Goal: Ask a question

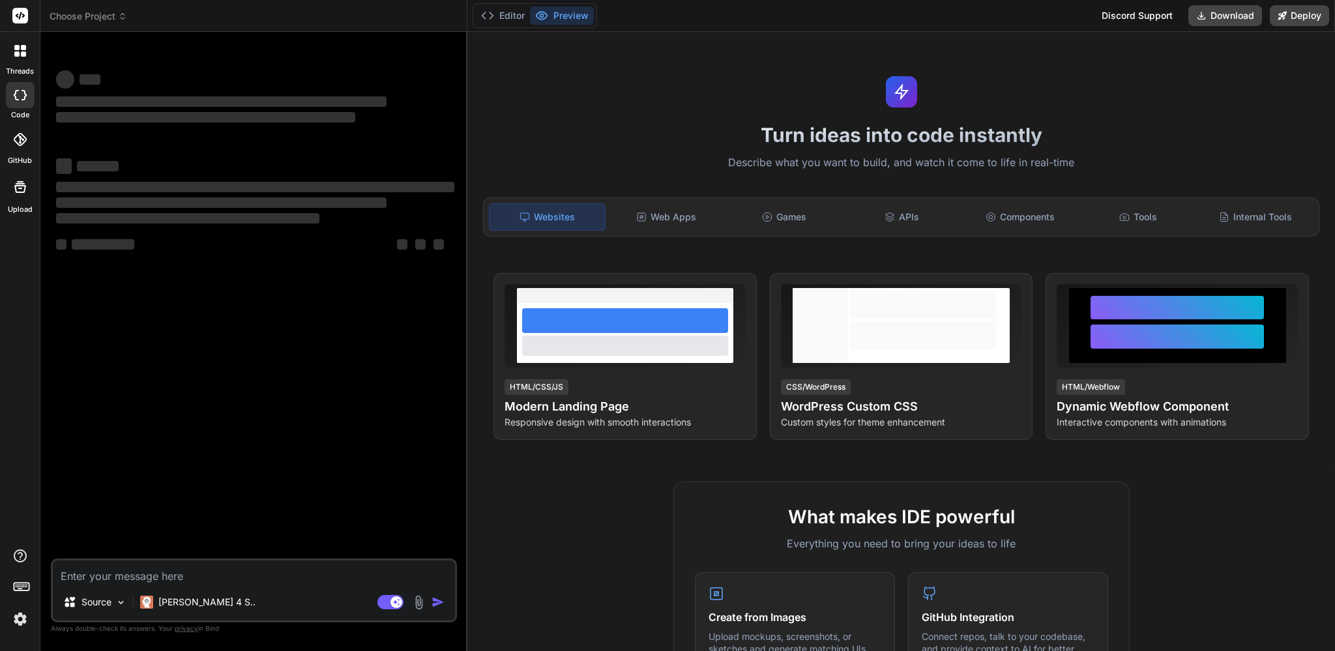
type textarea "x"
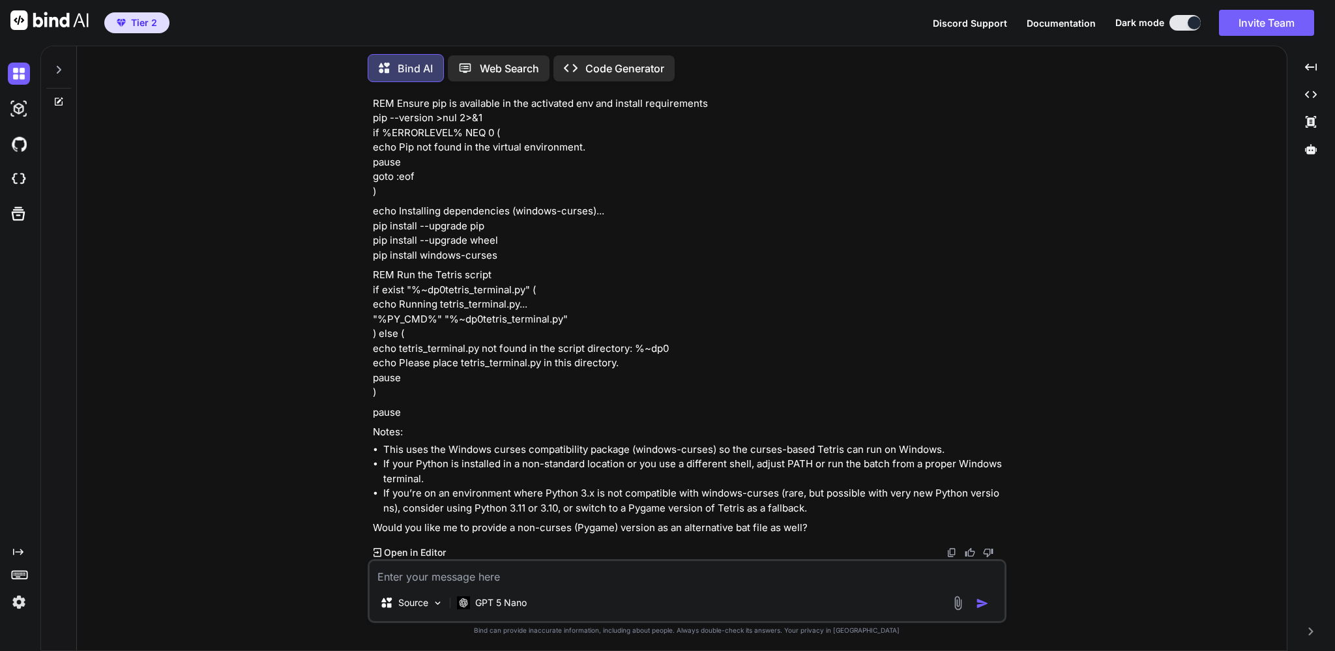
scroll to position [5434, 0]
click at [499, 603] on p "GPT 5 Nano" at bounding box center [501, 603] width 52 height 13
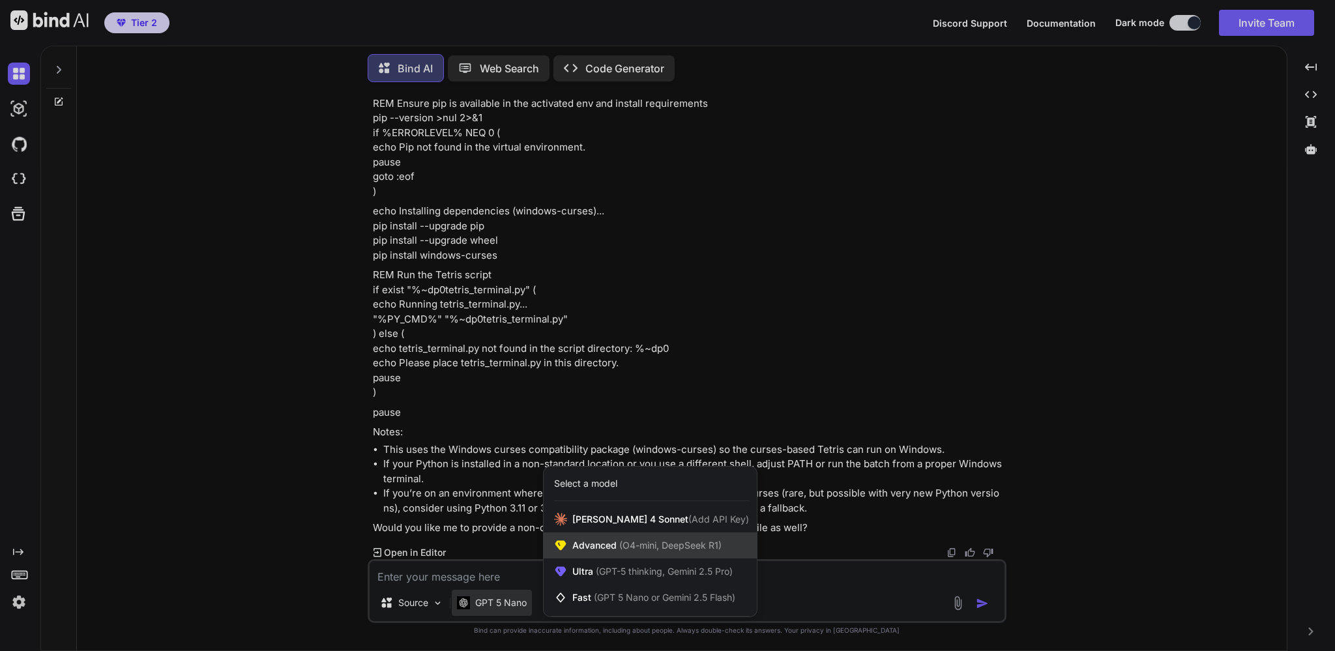
click at [622, 549] on span "(O4-mini, DeepSeek R1)" at bounding box center [669, 545] width 105 height 11
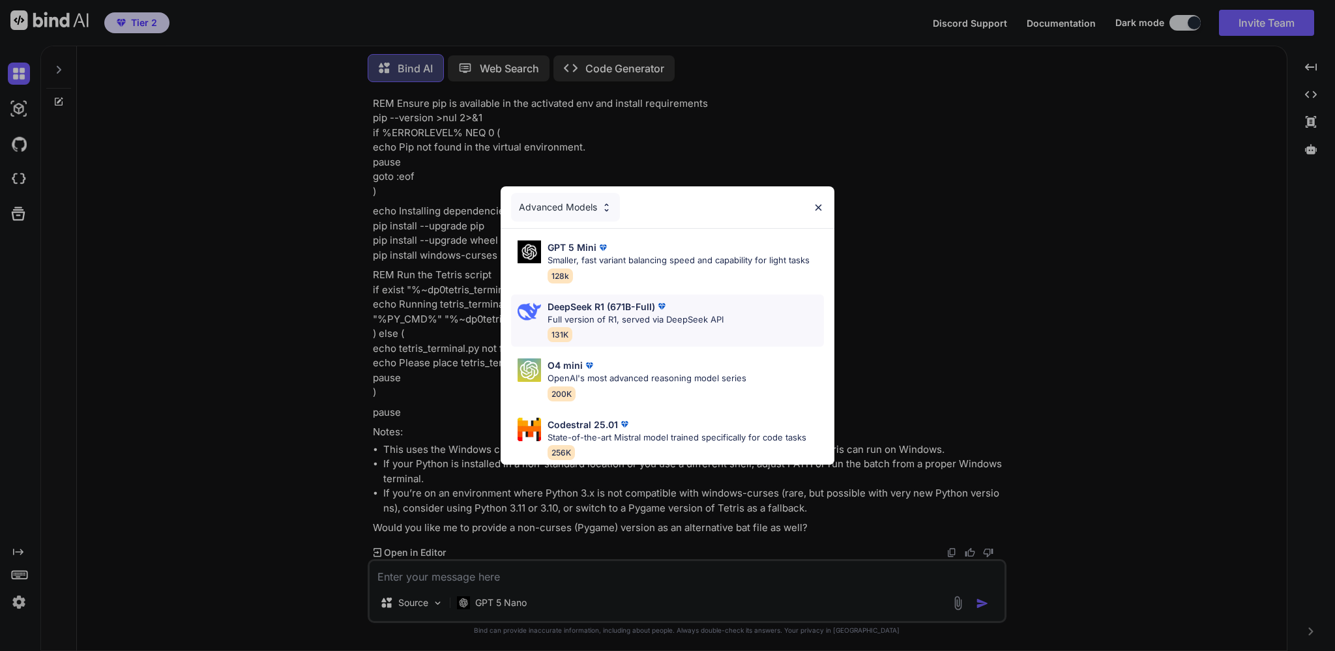
click at [619, 311] on p "DeepSeek R1 (671B-Full)" at bounding box center [602, 307] width 108 height 14
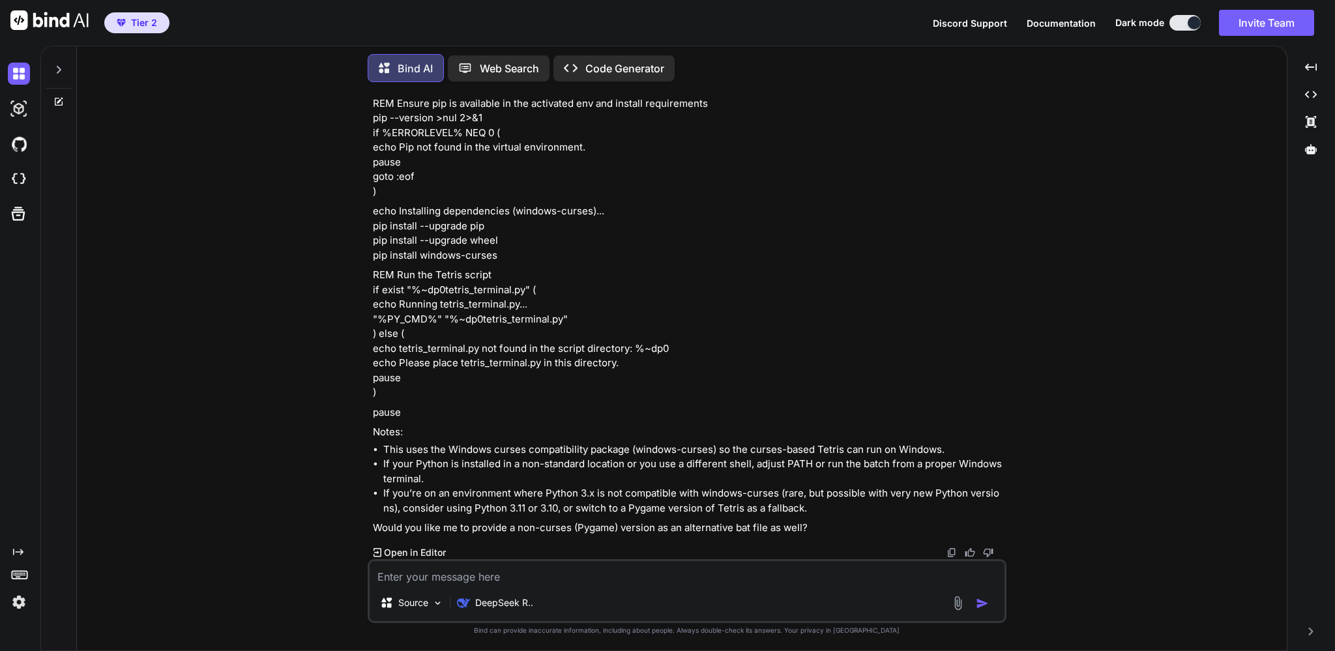
scroll to position [6135, 0]
click at [20, 72] on img at bounding box center [19, 74] width 22 height 22
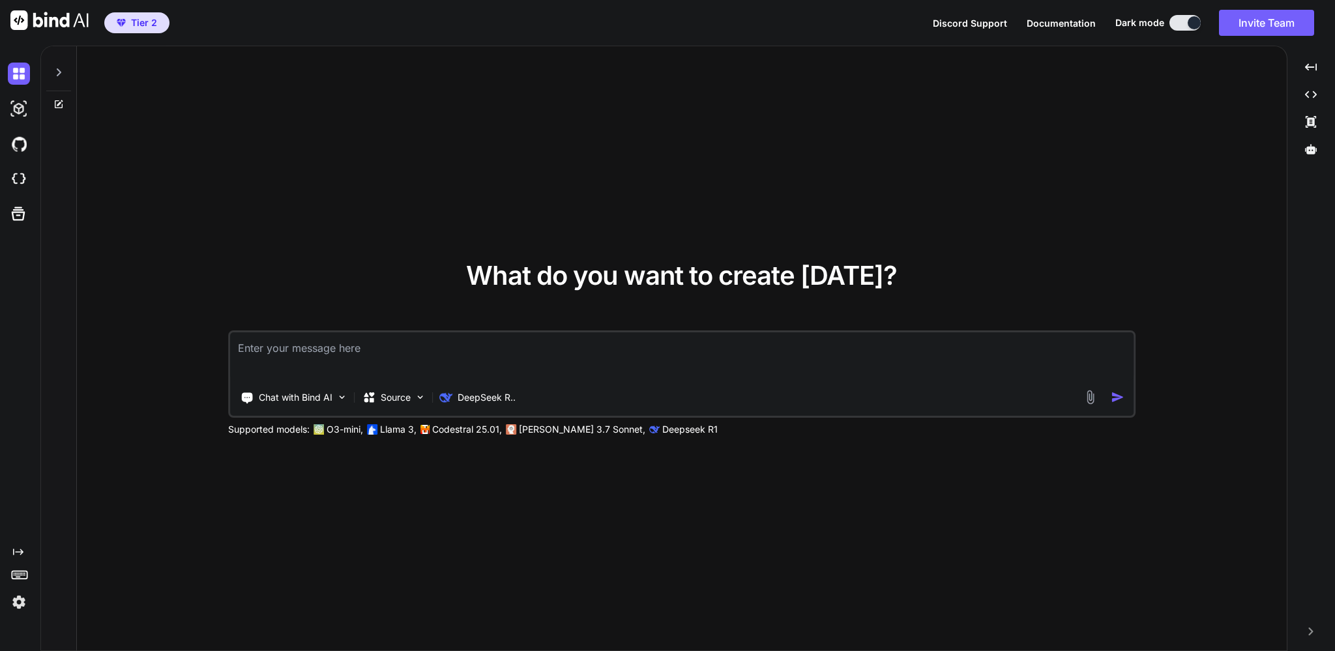
click at [56, 78] on div at bounding box center [58, 68] width 25 height 45
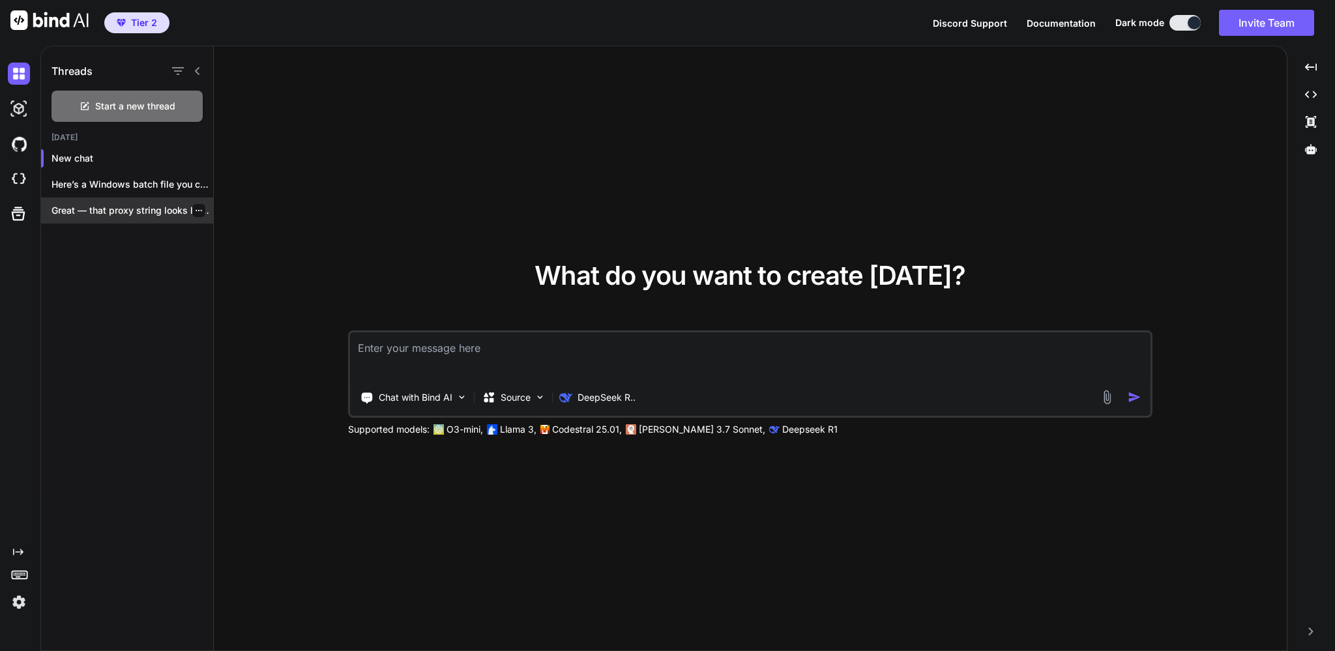
click at [106, 213] on p "Great — that proxy string looks like..." at bounding box center [133, 210] width 162 height 13
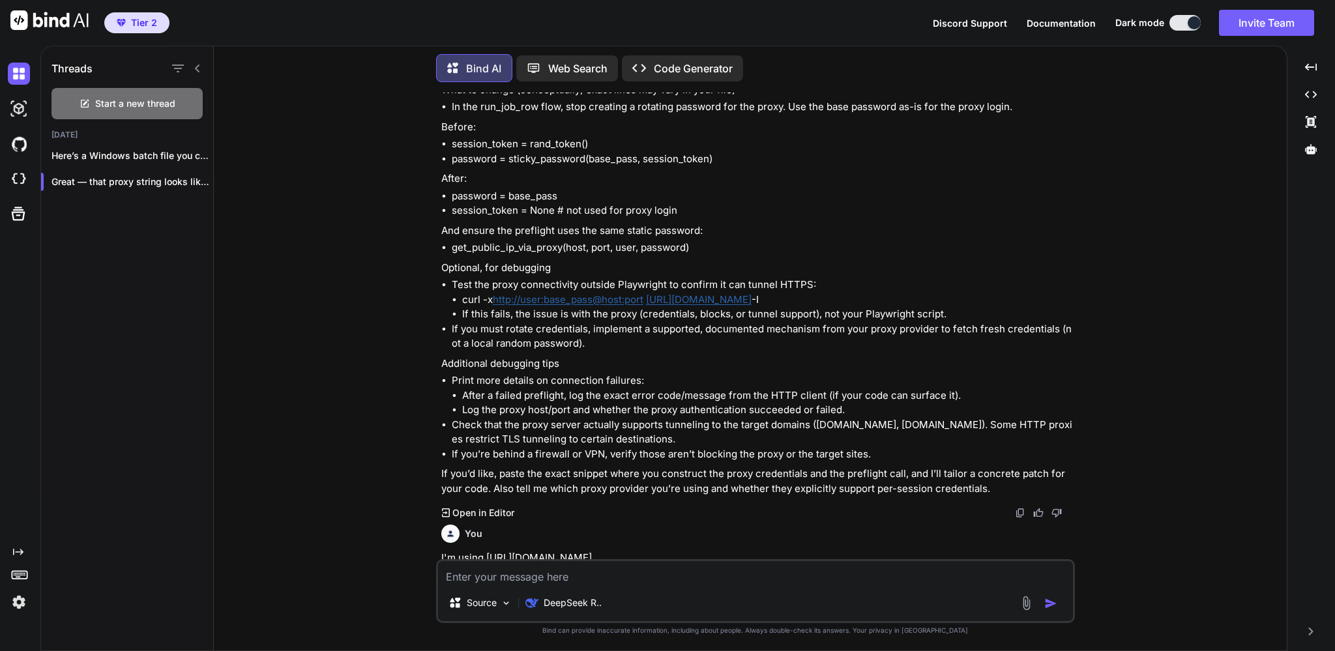
scroll to position [5860, 0]
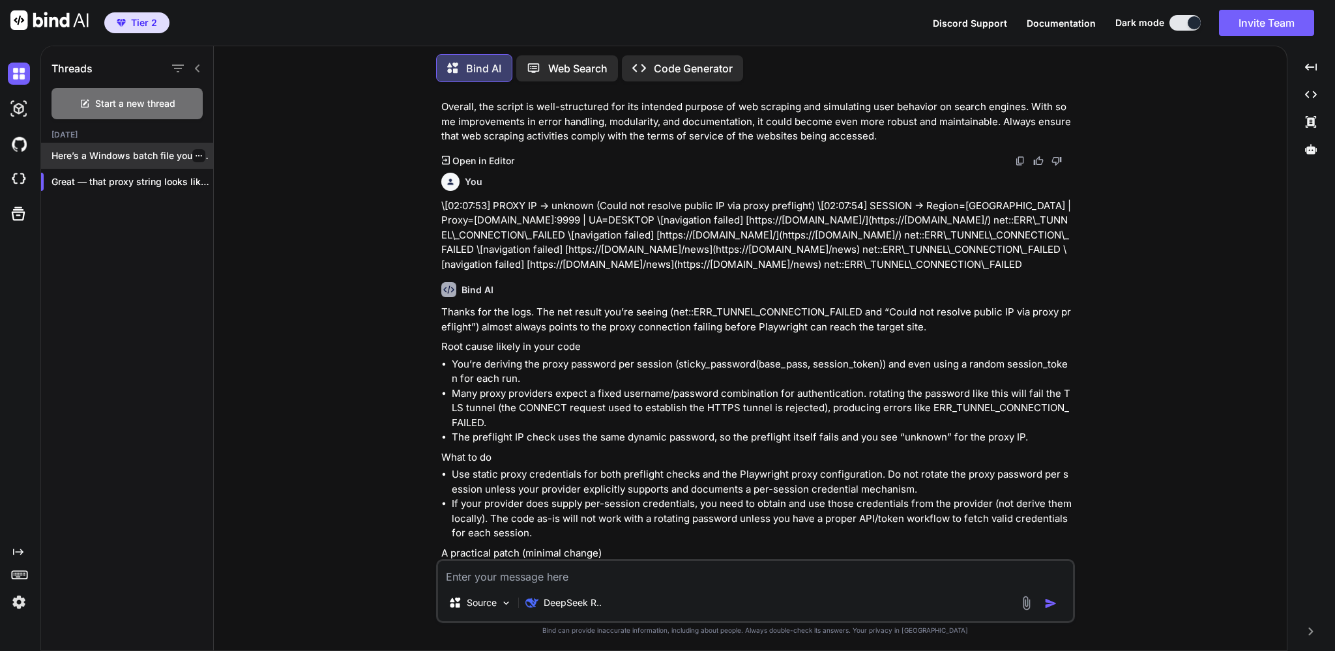
click at [163, 149] on div "Here’s a Windows batch file you can..." at bounding box center [127, 156] width 172 height 26
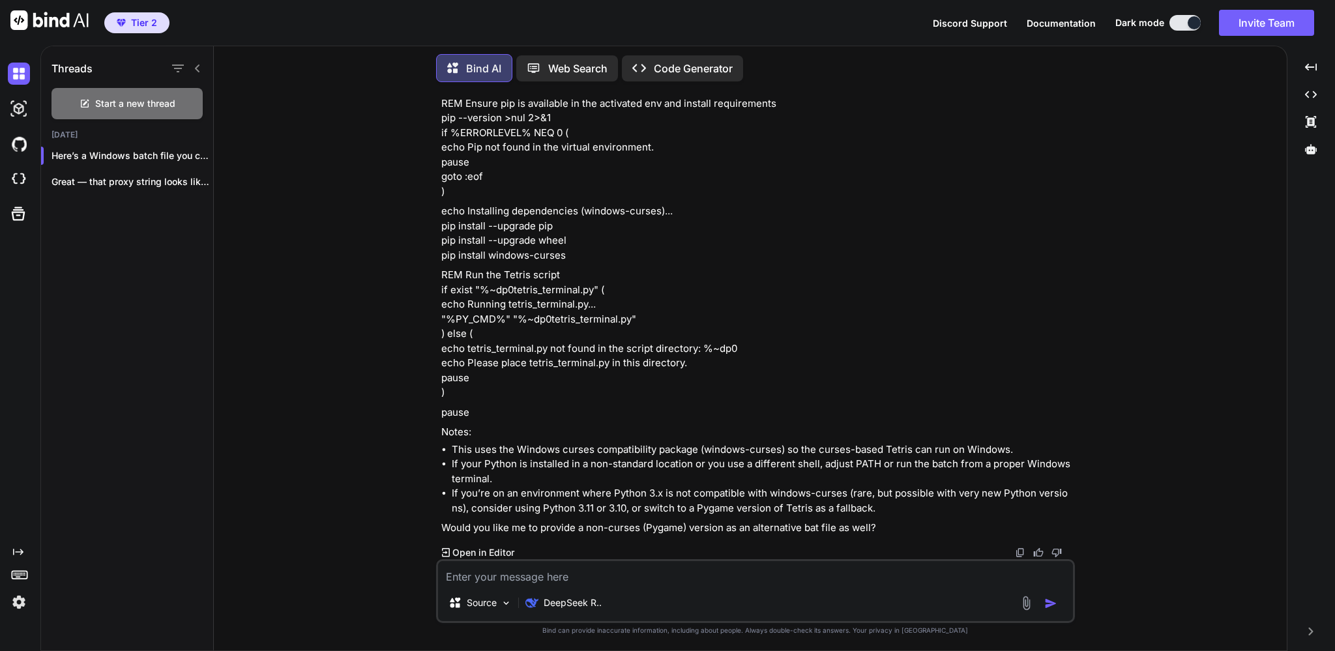
scroll to position [6135, 0]
click at [692, 62] on p "Code Generator" at bounding box center [693, 69] width 79 height 16
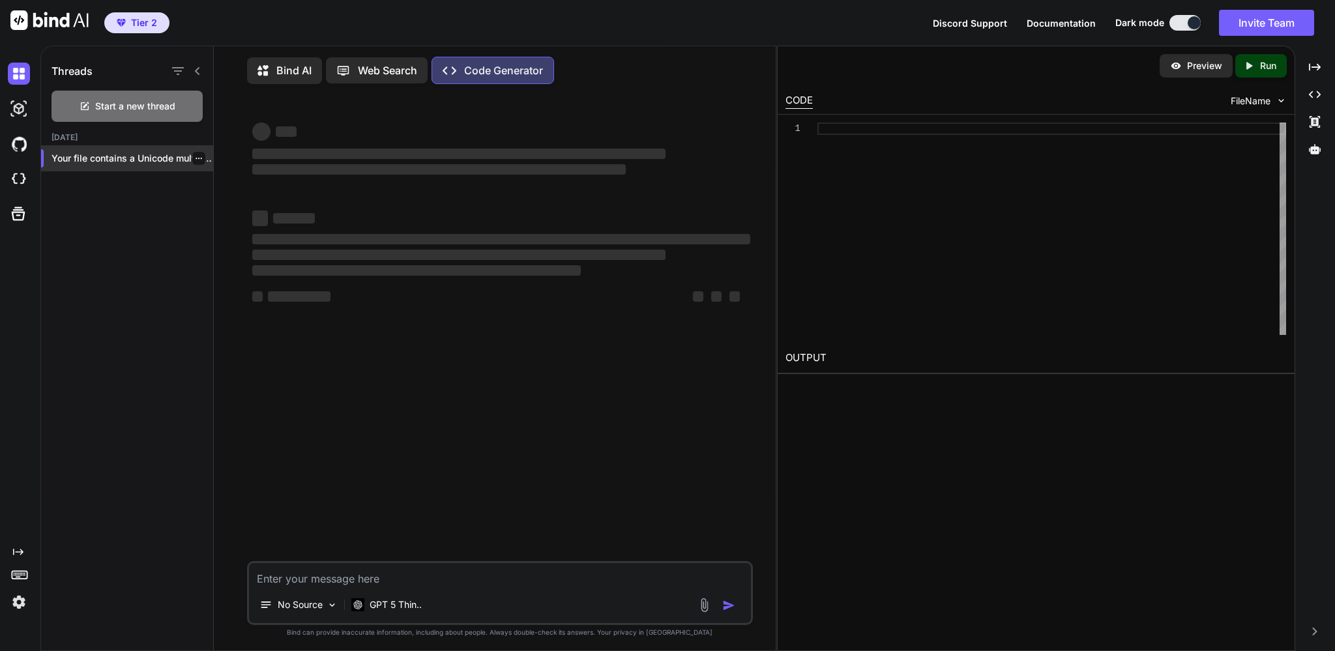
click at [113, 153] on p "Your file contains a Unicode multiplication sign..." at bounding box center [133, 158] width 162 height 13
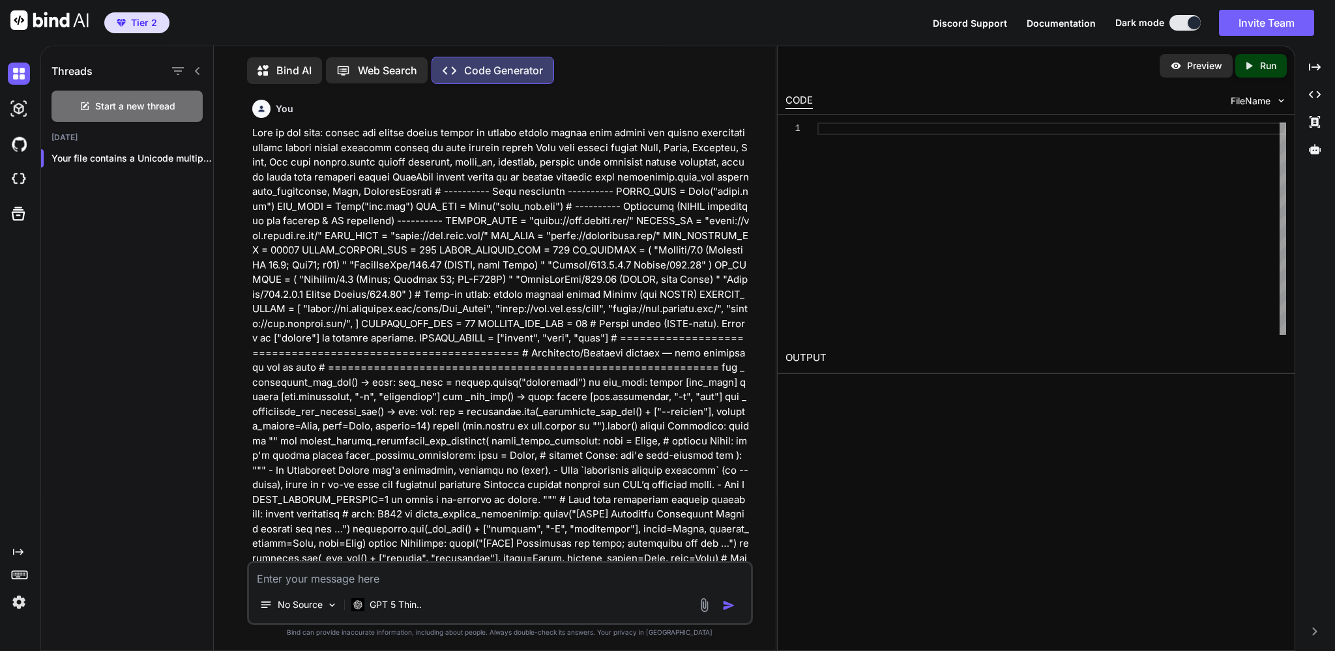
scroll to position [2, 0]
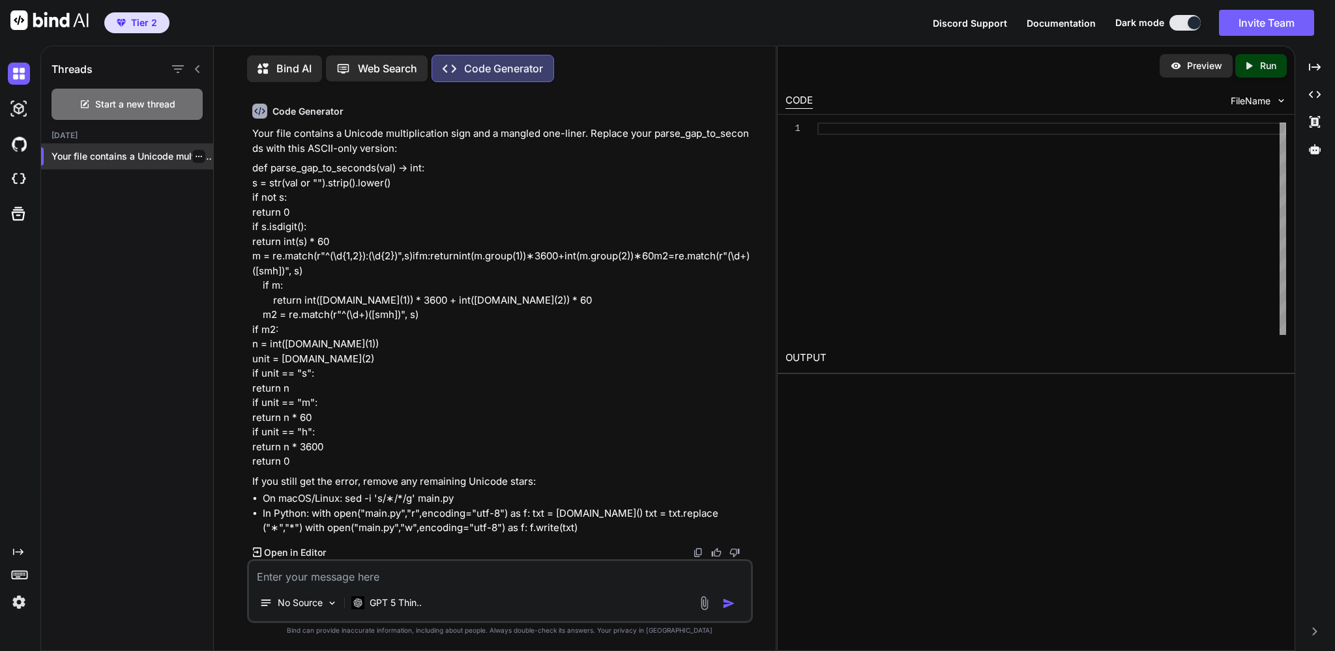
click at [128, 158] on p "Your file contains a Unicode multiplication sign..." at bounding box center [133, 156] width 162 height 13
click at [395, 602] on p "GPT 5 Thin.." at bounding box center [396, 603] width 52 height 13
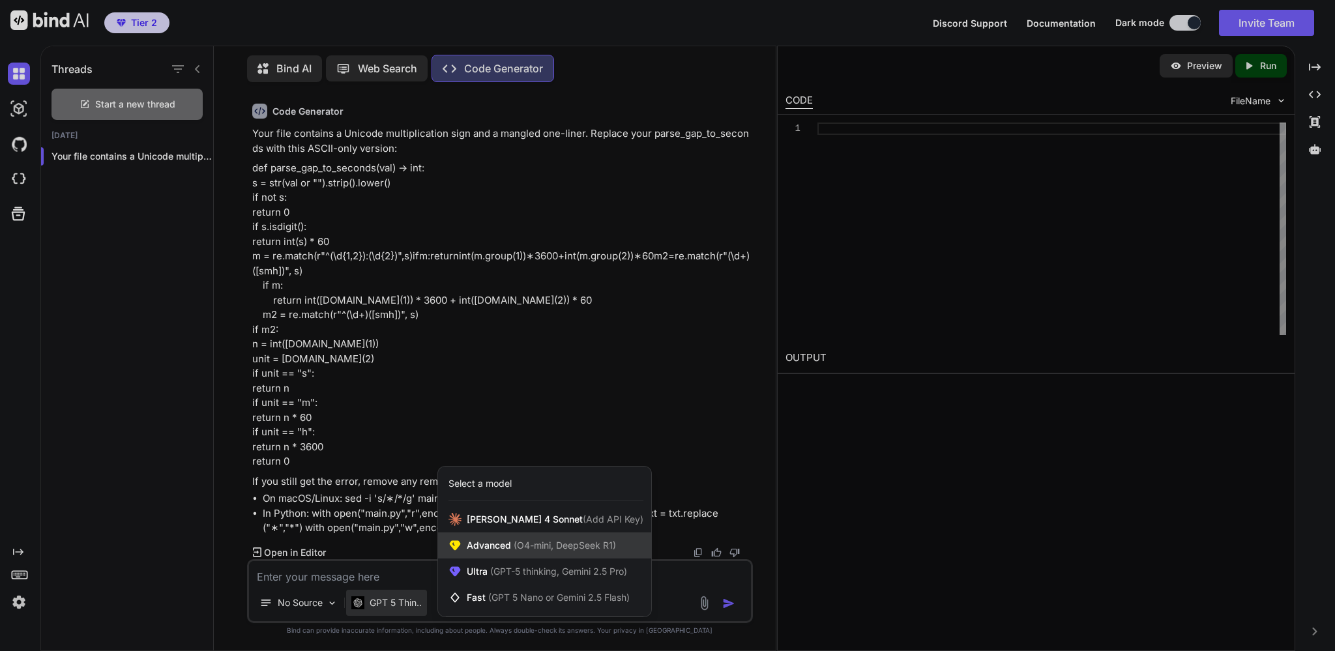
click at [468, 550] on span "Advanced (O4-mini, DeepSeek R1)" at bounding box center [541, 545] width 149 height 13
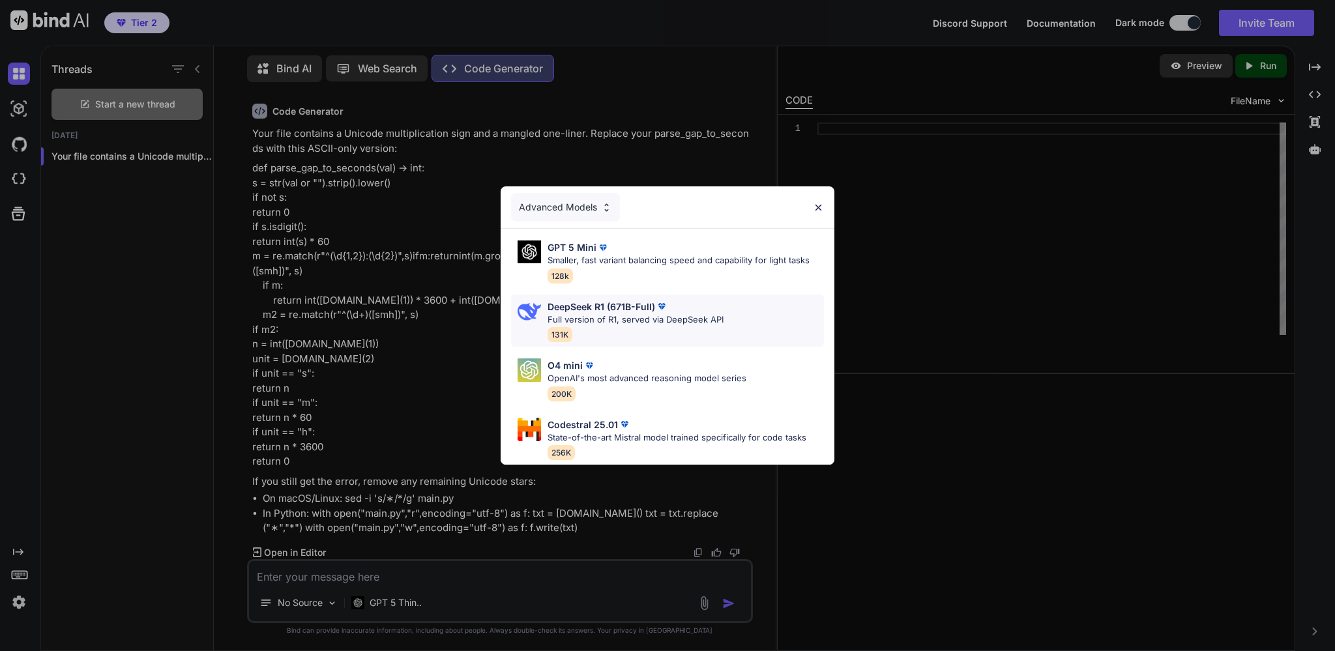
click at [571, 316] on p "Full version of R1, served via DeepSeek API" at bounding box center [636, 320] width 176 height 13
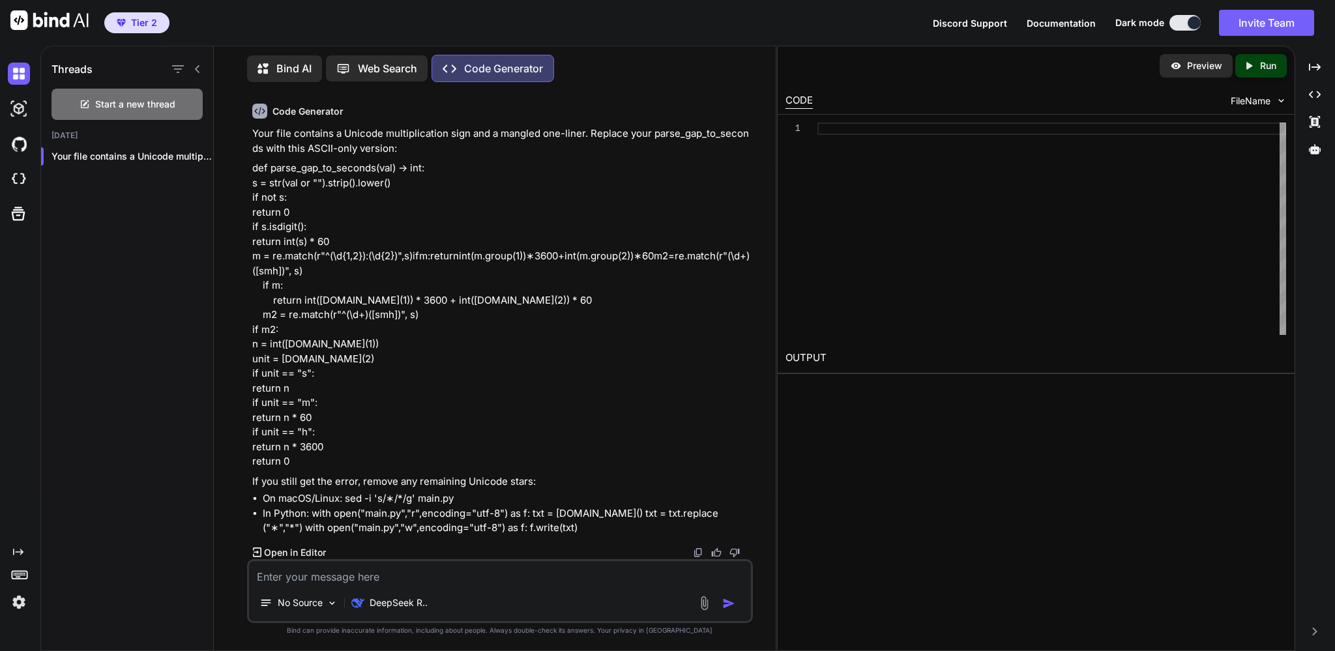
scroll to position [49117, 0]
click at [347, 570] on textarea at bounding box center [499, 572] width 501 height 23
click at [601, 93] on p "line 286 m = re.match(r"^(\d{1,2}):(\d{2})",s)ifm:returnint([DOMAIN_NAME](1))∗3…" at bounding box center [500, 78] width 497 height 29
click at [522, 93] on p "line 286 m = re.match(r"^(\d{1,2}):(\d{2})",s)ifm:returnint([DOMAIN_NAME](1))∗3…" at bounding box center [500, 78] width 497 height 29
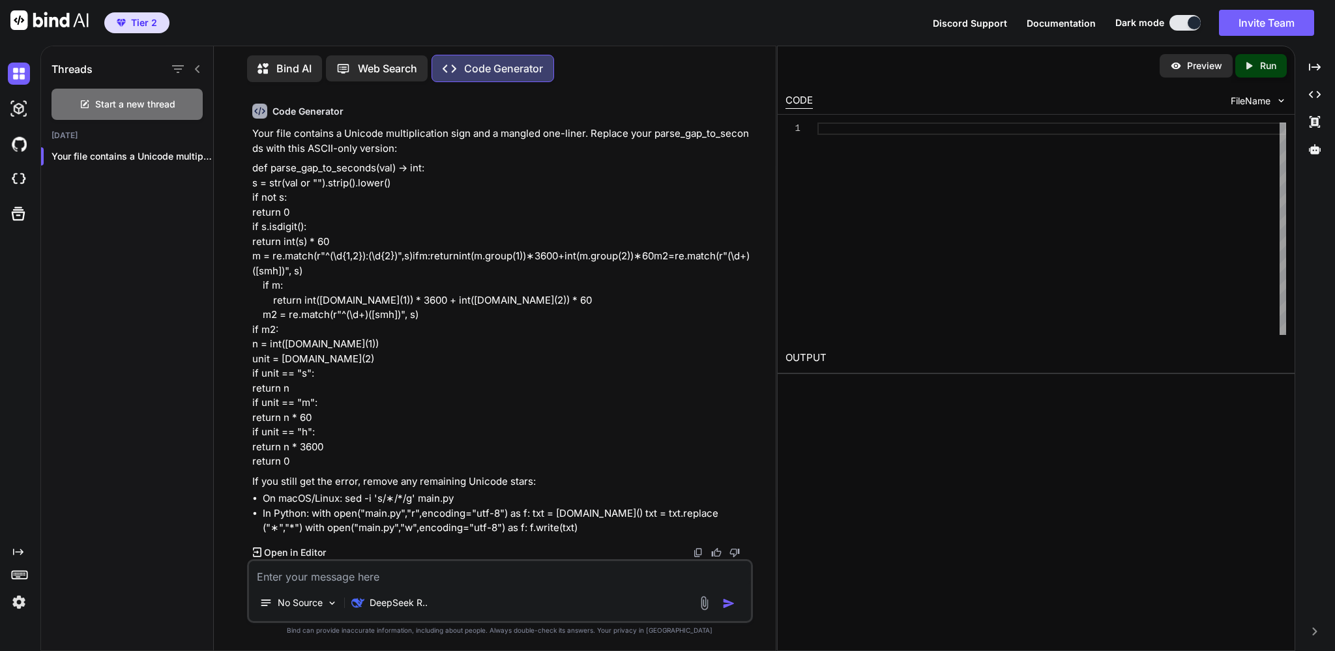
scroll to position [49117, 0]
click at [414, 567] on textarea at bounding box center [499, 572] width 501 height 23
type textarea "Still an issue"
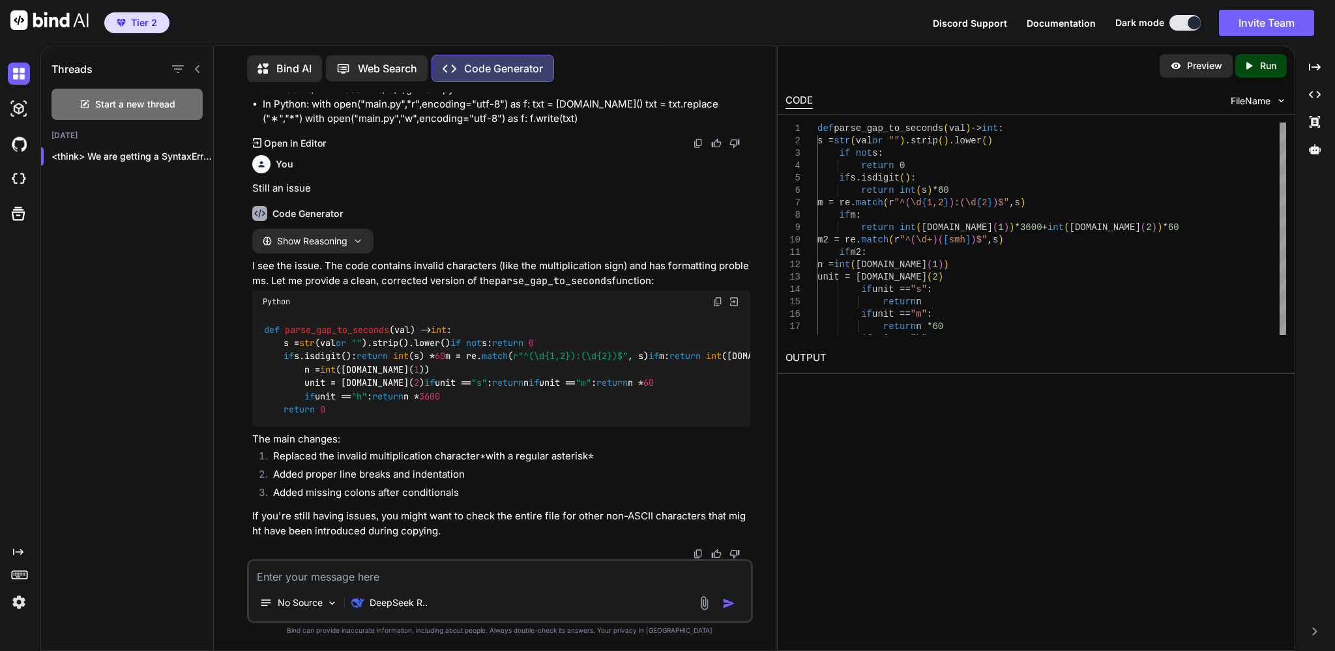
scroll to position [49700, 0]
drag, startPoint x: 717, startPoint y: 128, endPoint x: 732, endPoint y: 142, distance: 19.8
click at [717, 297] on img at bounding box center [718, 302] width 10 height 10
click at [516, 586] on div "No Source DeepSeek R.." at bounding box center [499, 591] width 505 height 64
click at [529, 575] on textarea at bounding box center [499, 572] width 501 height 23
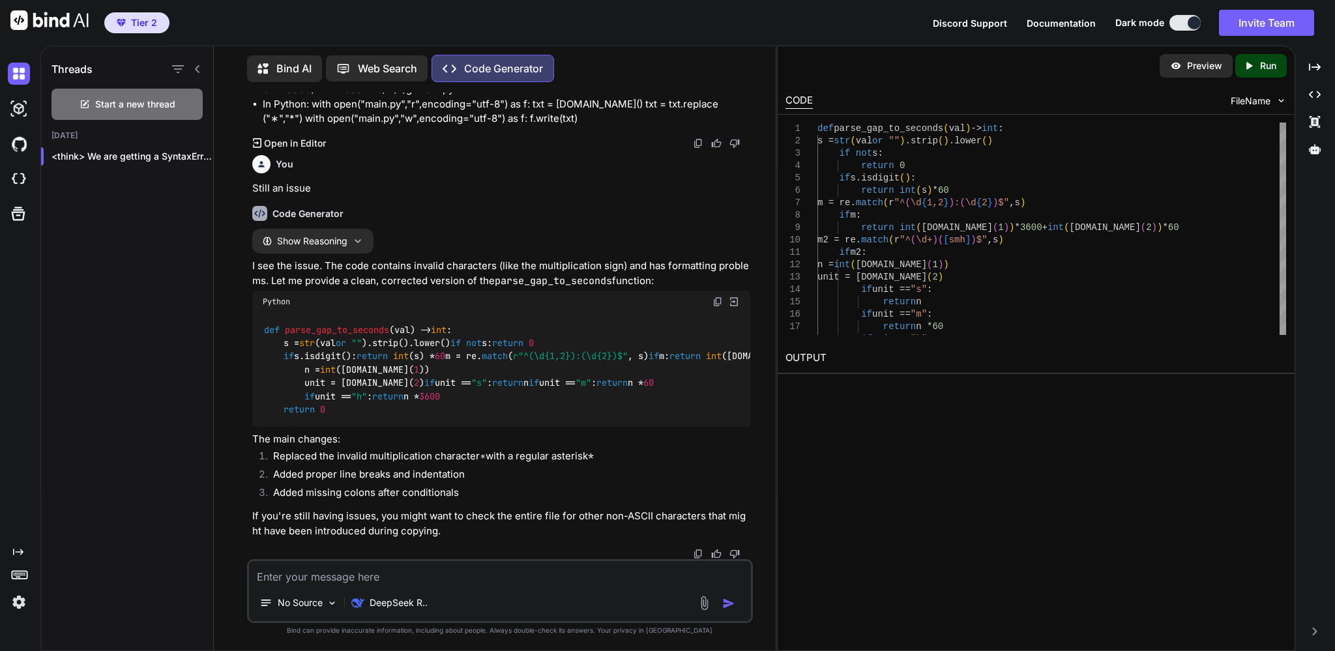
paste textarea "line 56 bin_path = shutil.which("playwright") ^ IndentationError: expected an i…"
type textarea "line 56 bin_path = shutil.which("playwright") ^ IndentationError: expected an i…"
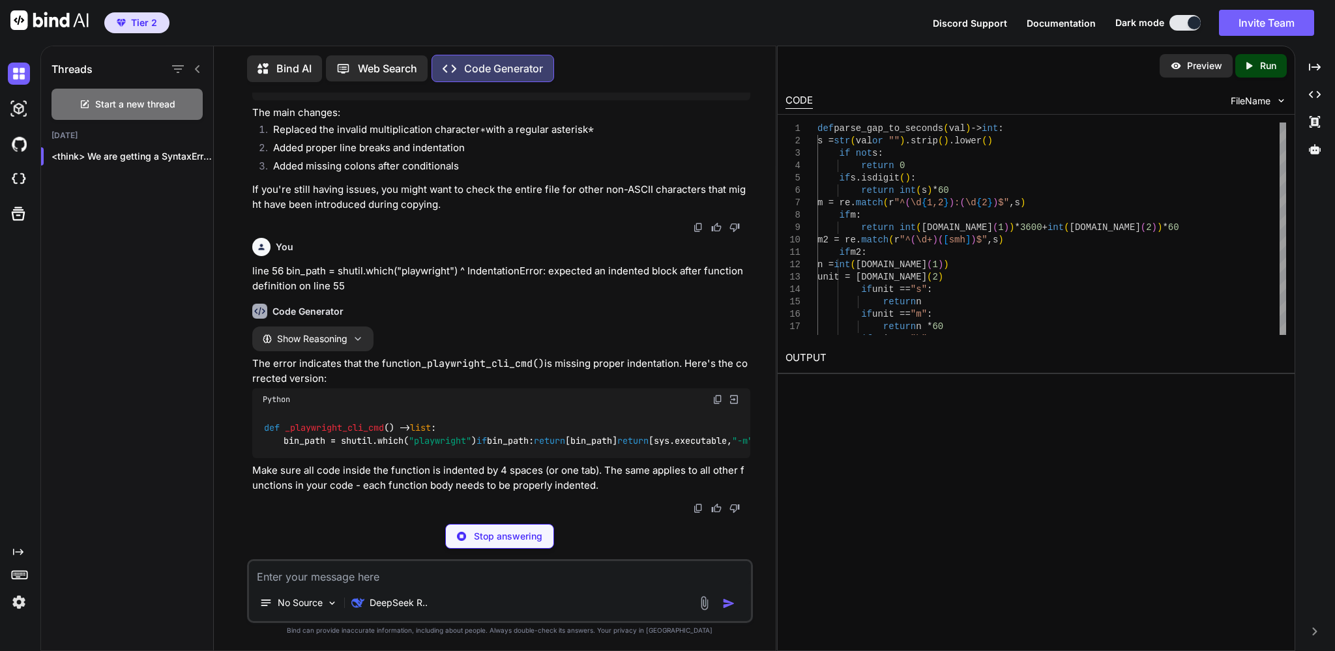
scroll to position [50021, 0]
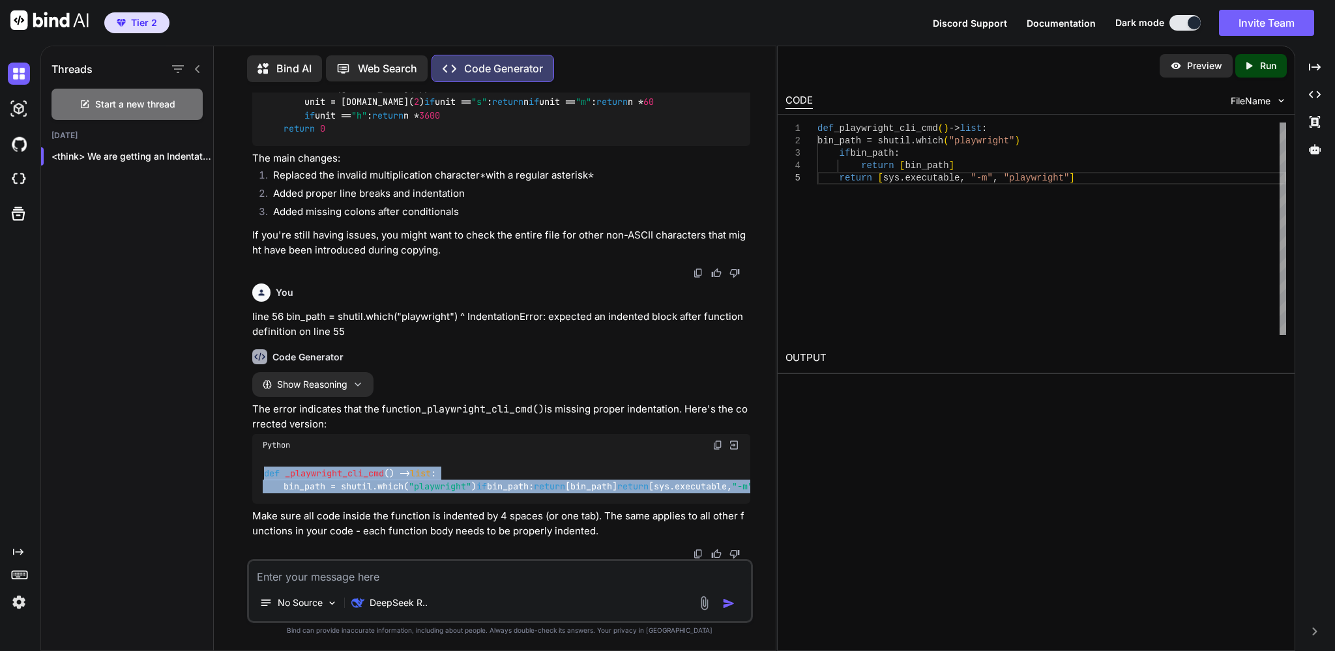
drag, startPoint x: 525, startPoint y: 484, endPoint x: 259, endPoint y: 424, distance: 272.6
click at [259, 456] on div "def _playwright_cli_cmd () -> list : bin_path = shutil.which( "playwright" ) if…" at bounding box center [500, 480] width 497 height 48
copy code "def _playwright_cli_cmd () -> list : bin_path = shutil.which( "playwright" ) if…"
click at [641, 579] on textarea at bounding box center [499, 572] width 501 height 23
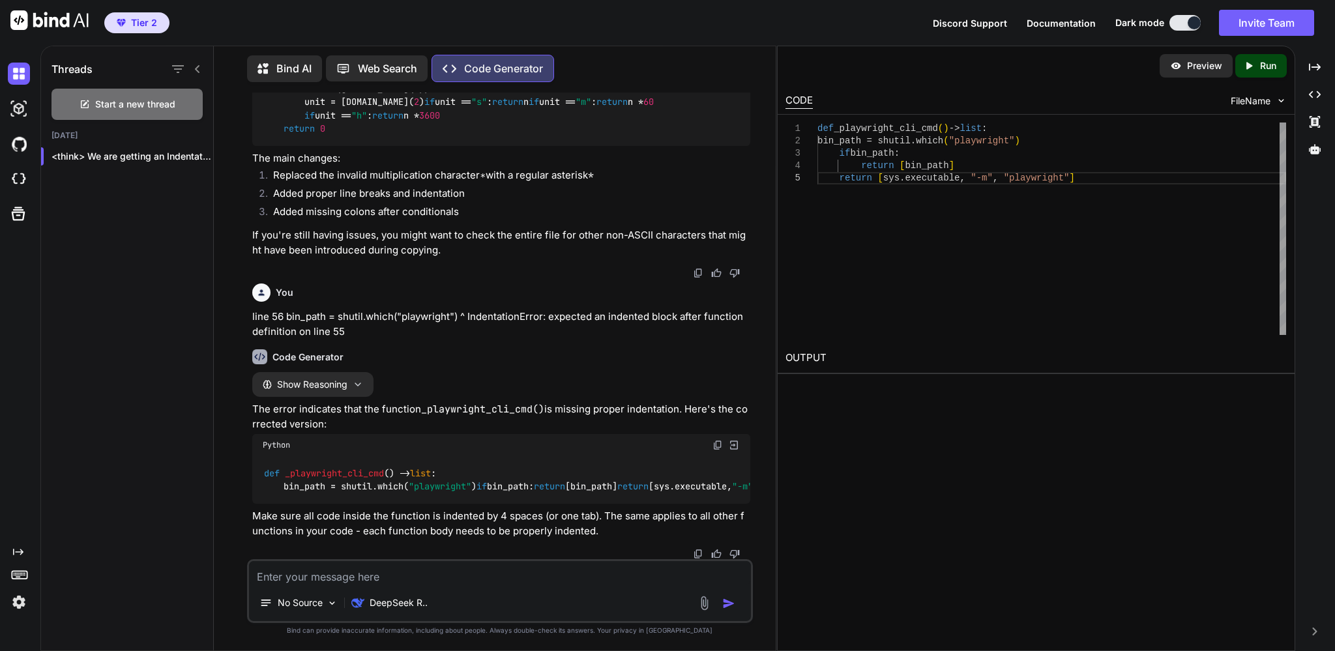
paste textarea "IndentationError: expected an indented block after function definition on line …"
type textarea "IndentationError: expected an indented block after function definition on line …"
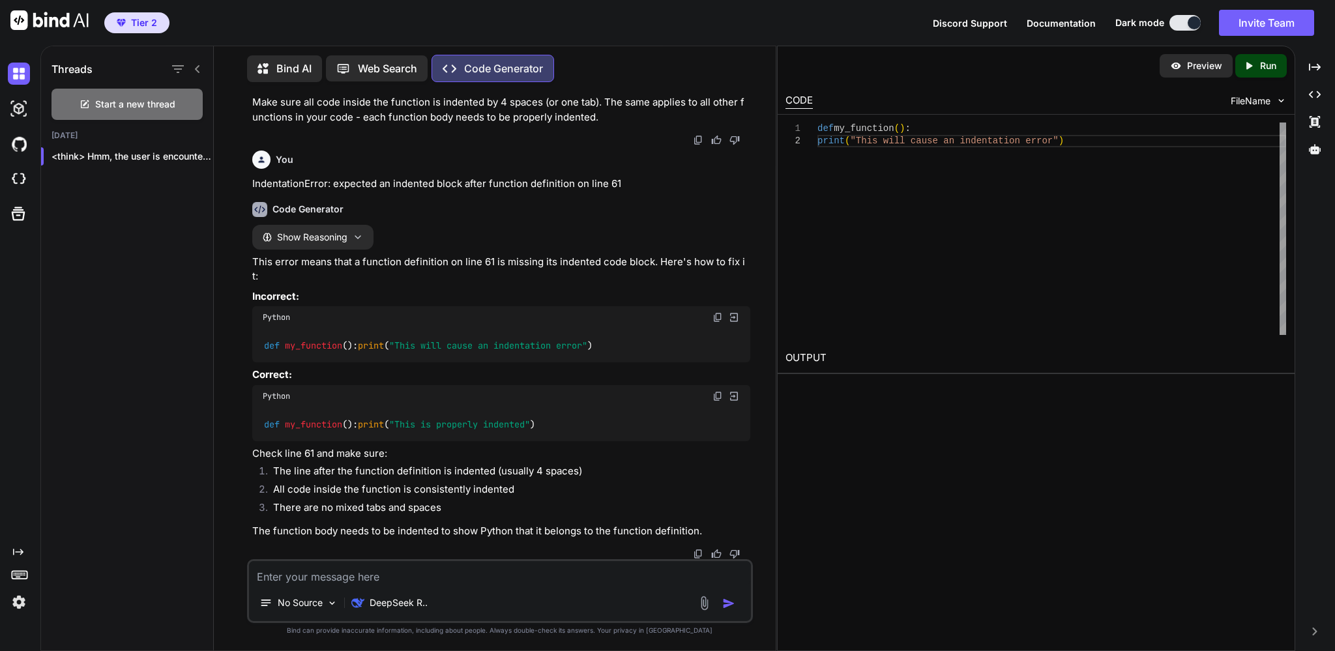
scroll to position [50447, 0]
drag, startPoint x: 482, startPoint y: 423, endPoint x: 255, endPoint y: 413, distance: 227.1
click at [255, 413] on div "def my_function (): print ( "This is properly indented" )" at bounding box center [500, 425] width 497 height 34
copy code "def my_function (): print ( "This is properly indented" )"
drag, startPoint x: 479, startPoint y: 329, endPoint x: 252, endPoint y: 312, distance: 227.5
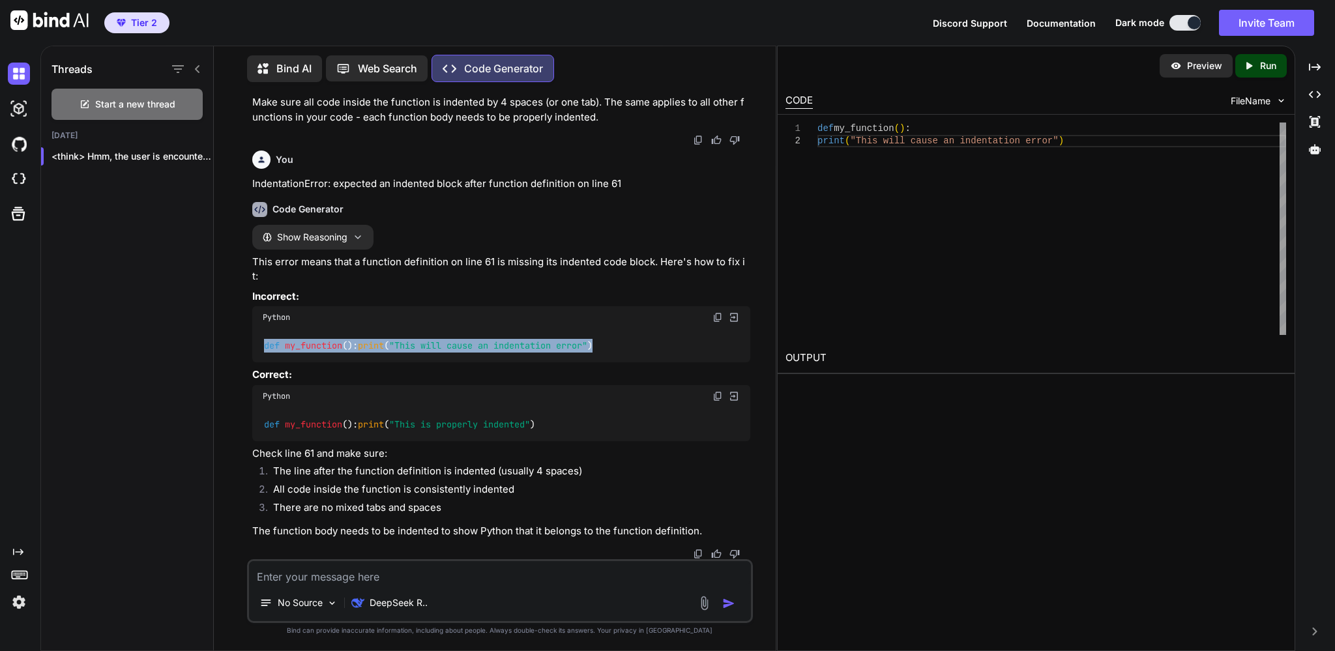
click at [252, 329] on div "def my_function (): print ( "This will cause an indentation error" )" at bounding box center [500, 346] width 497 height 34
copy code "def my_function (): print ( "This will cause an indentation error" )"
click at [318, 340] on span "my_function" at bounding box center [313, 346] width 57 height 12
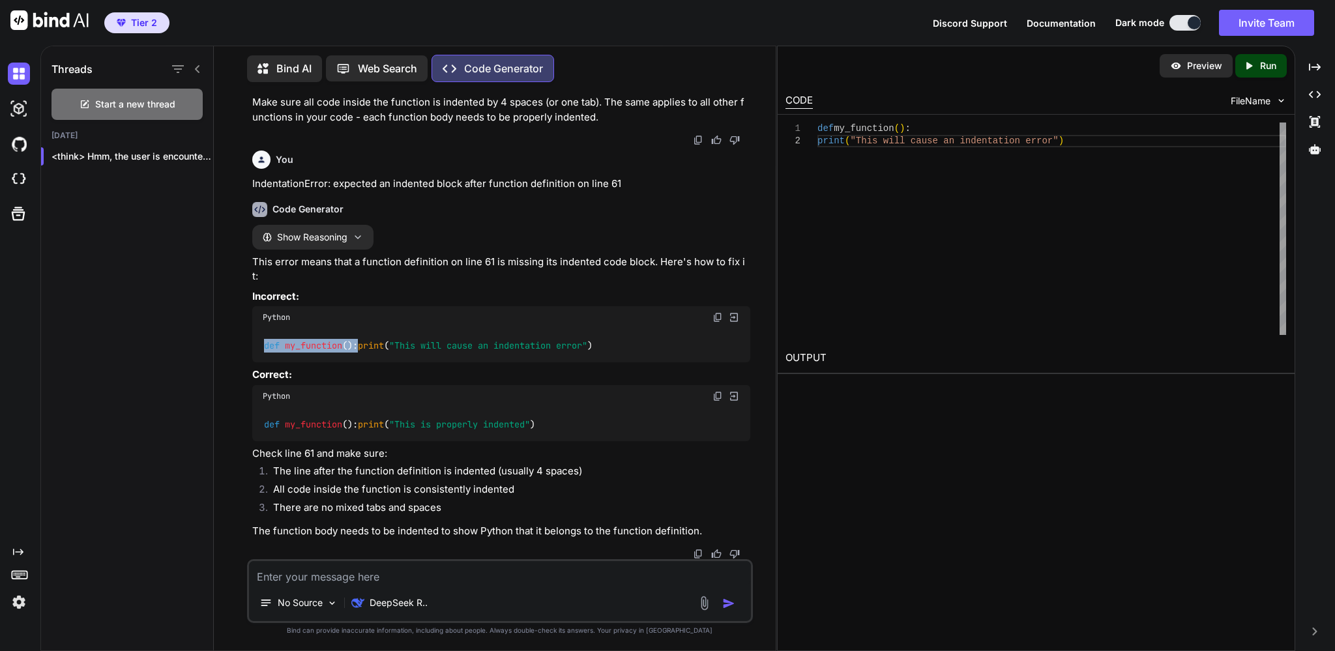
copy code "def my_function ():"
click at [385, 581] on textarea at bounding box center [499, 572] width 501 height 23
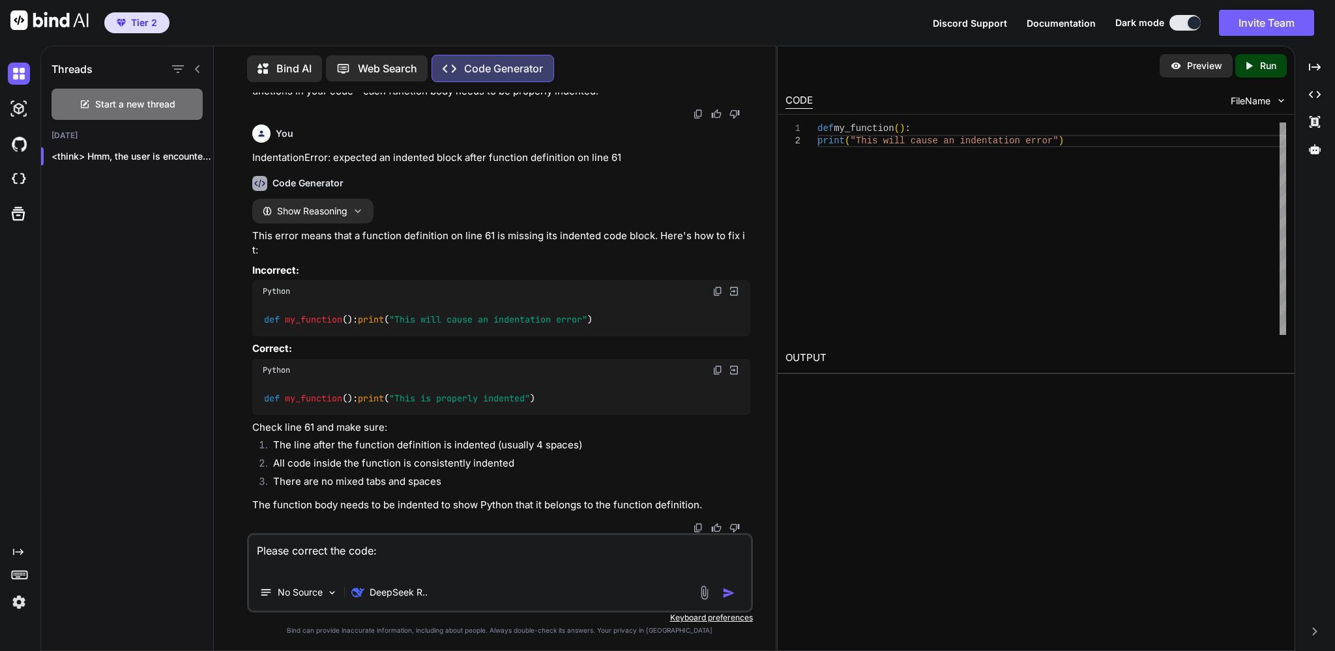
paste textarea "import csv import random import re import string import time import sys import …"
type textarea "Please correct the code: import csv import random import re import string impor…"
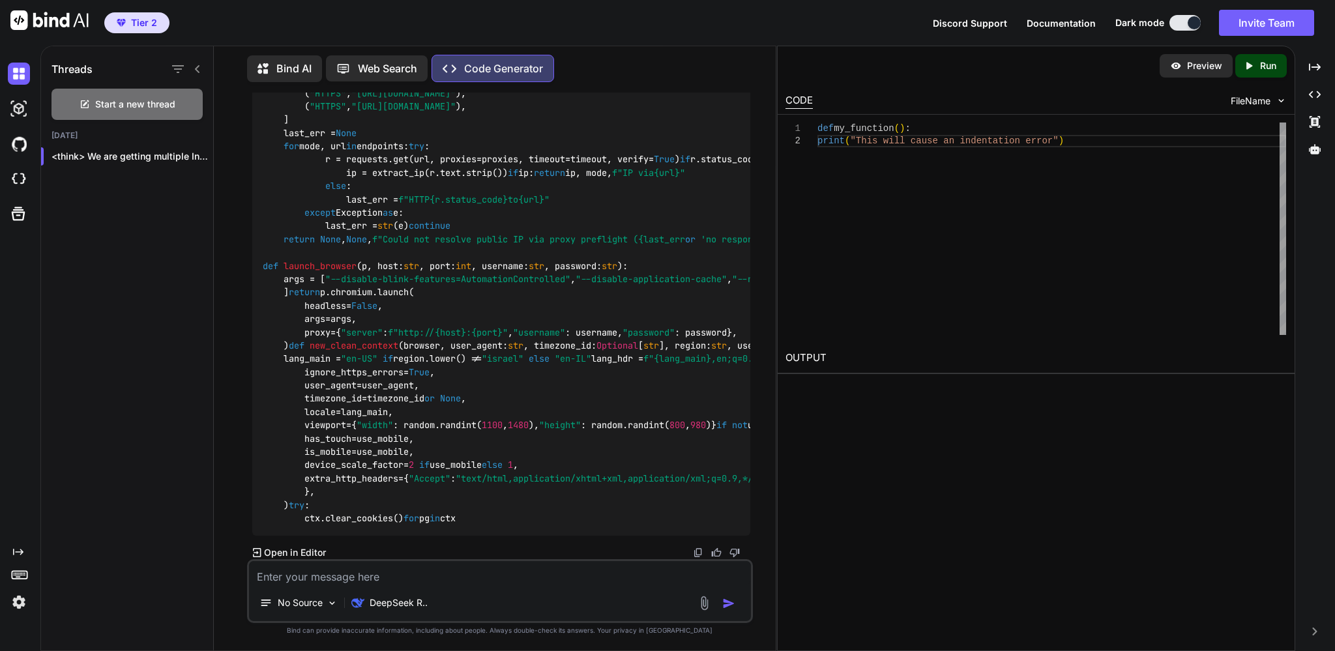
scroll to position [61590, 0]
click at [314, 548] on p "Open in Editor" at bounding box center [295, 552] width 62 height 13
click at [306, 552] on p "Open in Editor" at bounding box center [295, 552] width 62 height 13
click at [257, 547] on div "Created with Pixso. Open in Editor" at bounding box center [289, 552] width 74 height 13
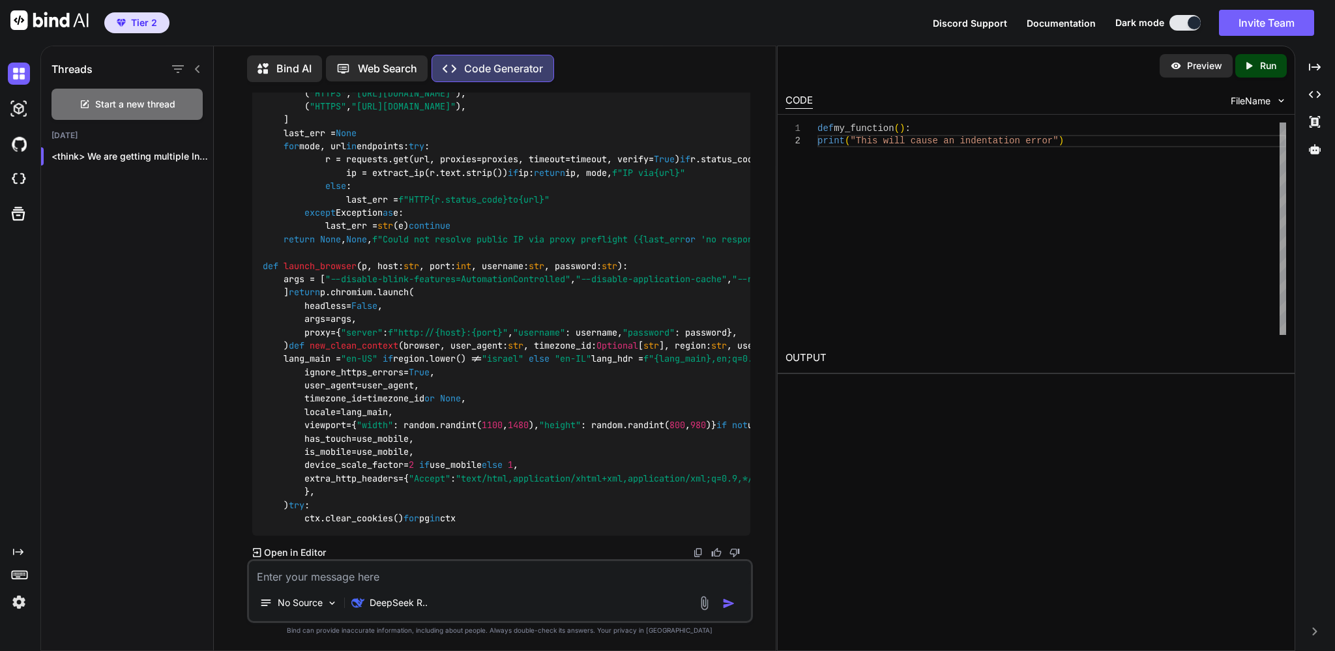
click at [1270, 59] on p "Run" at bounding box center [1268, 65] width 16 height 13
click at [387, 583] on textarea at bounding box center [499, 572] width 501 height 23
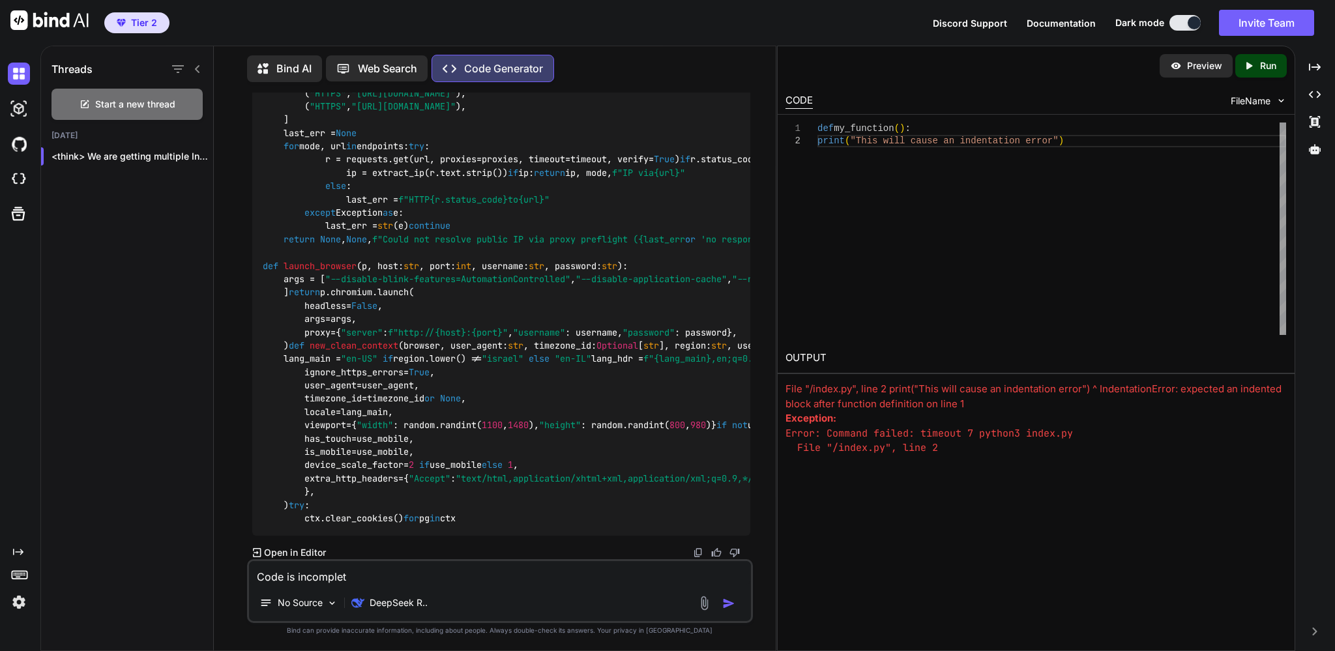
type textarea "Code is incomplete"
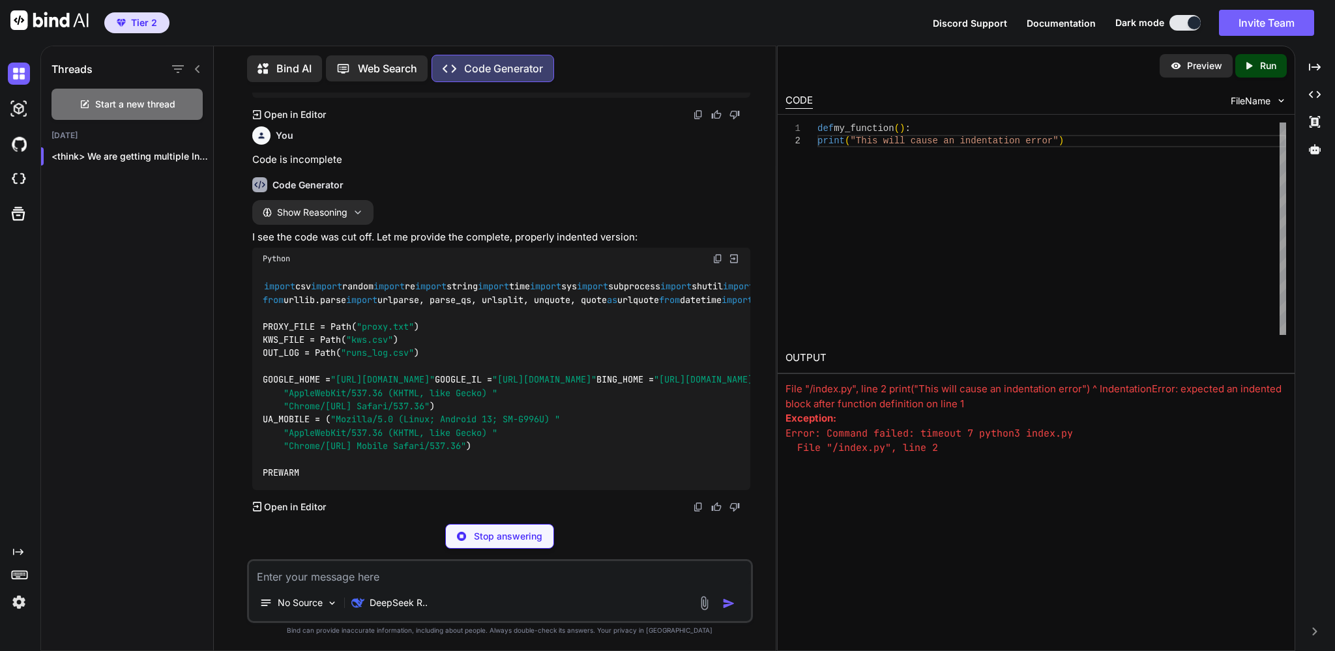
scroll to position [61715, 0]
